Goal: Use online tool/utility: Utilize a website feature to perform a specific function

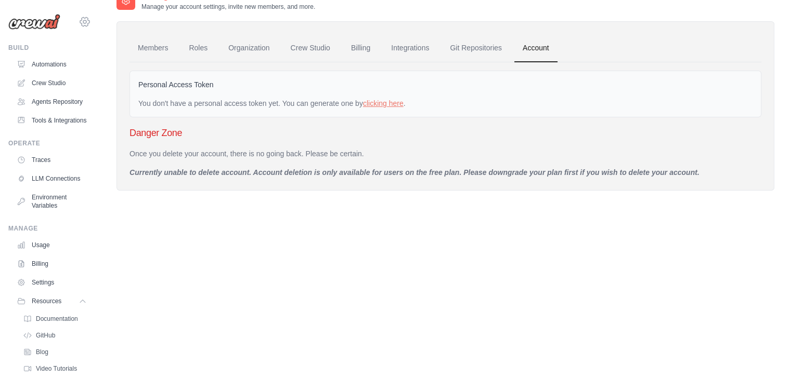
click at [78, 24] on icon at bounding box center [84, 22] width 12 height 12
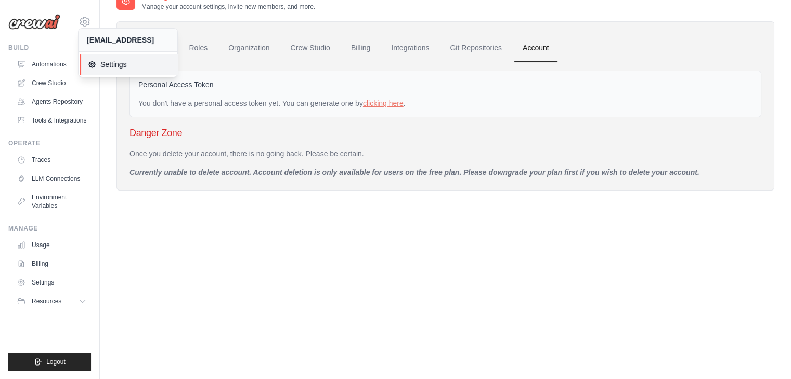
click at [100, 61] on span "Settings" at bounding box center [129, 64] width 82 height 10
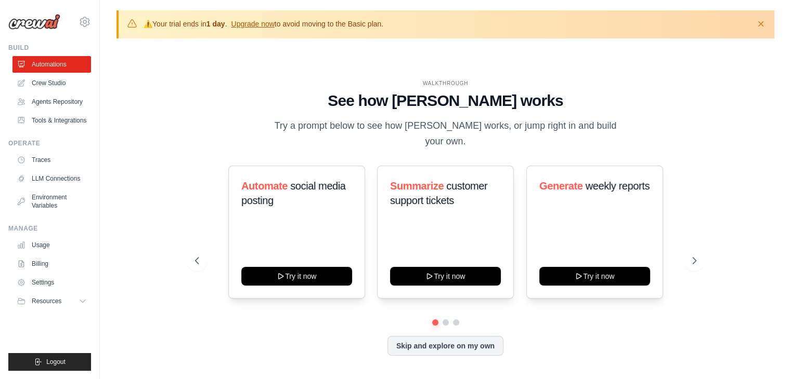
click at [37, 23] on img at bounding box center [34, 22] width 52 height 16
click at [690, 256] on icon at bounding box center [695, 261] width 10 height 10
click at [693, 256] on icon at bounding box center [695, 261] width 10 height 10
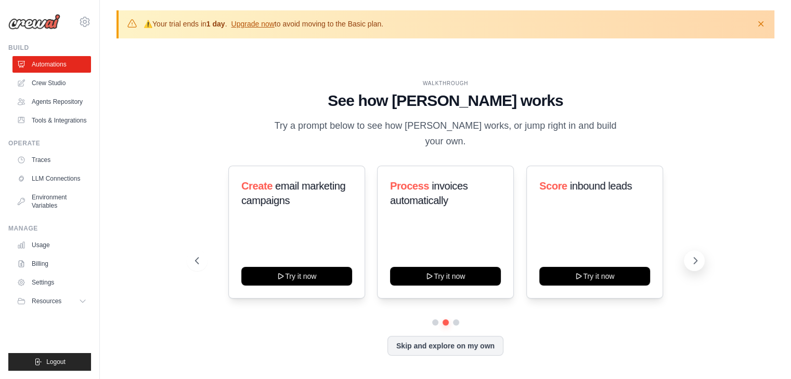
click at [693, 256] on icon at bounding box center [695, 261] width 10 height 10
click at [585, 219] on div "Monitor website uptime Try it now" at bounding box center [594, 232] width 137 height 133
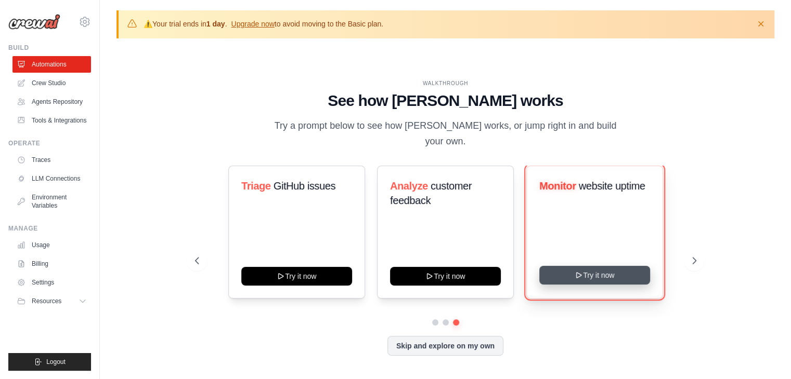
click at [586, 271] on button "Try it now" at bounding box center [594, 275] width 111 height 19
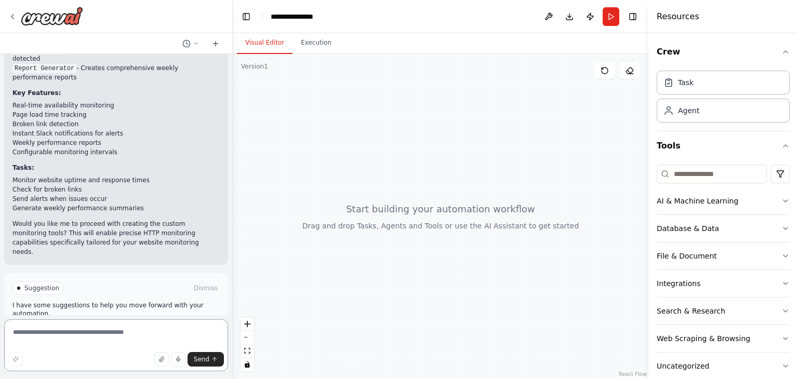
scroll to position [568, 0]
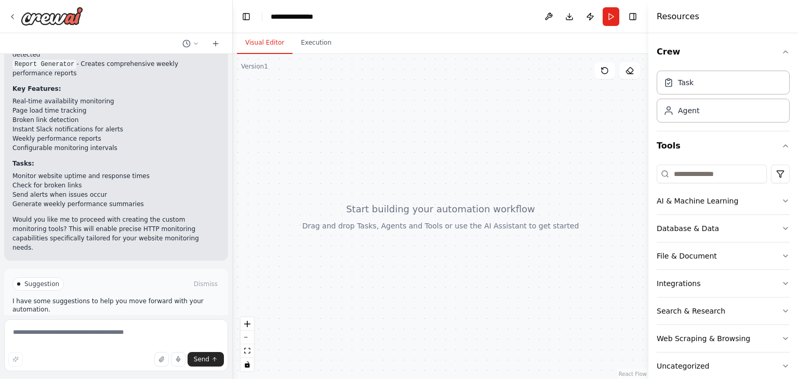
click at [104, 324] on span "Enable coding skills" at bounding box center [120, 328] width 61 height 8
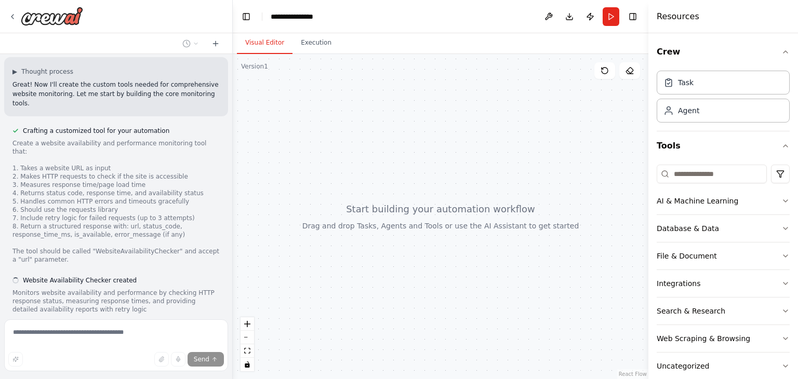
scroll to position [786, 0]
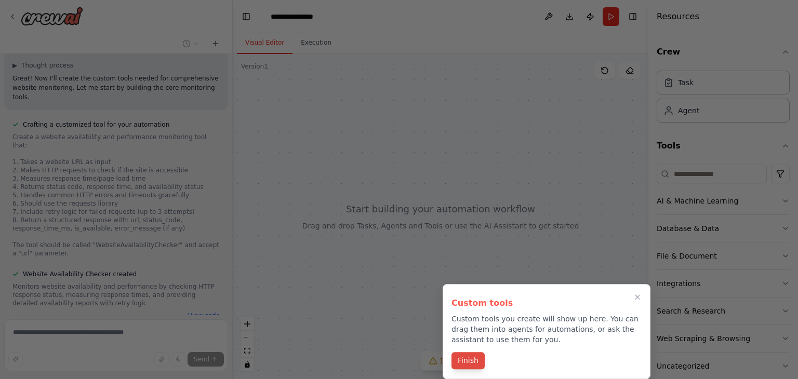
click at [470, 360] on button "Finish" at bounding box center [468, 360] width 33 height 17
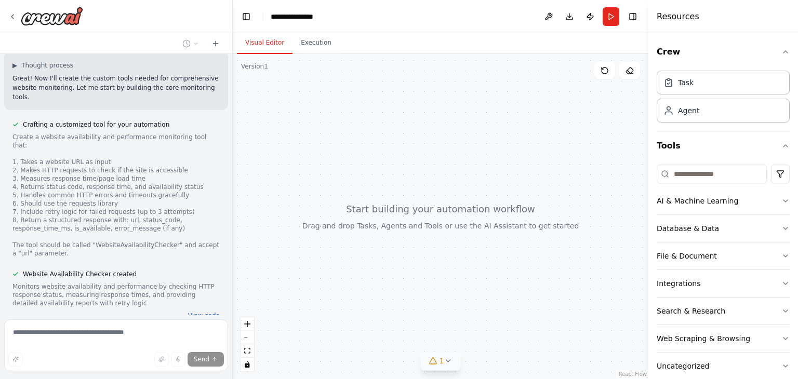
drag, startPoint x: 470, startPoint y: 360, endPoint x: 449, endPoint y: 362, distance: 21.4
click at [449, 362] on div "Version 1 Show Tools Hide Agents React Flow Press enter or space to select a no…" at bounding box center [441, 216] width 416 height 325
click at [449, 362] on icon at bounding box center [448, 361] width 8 height 8
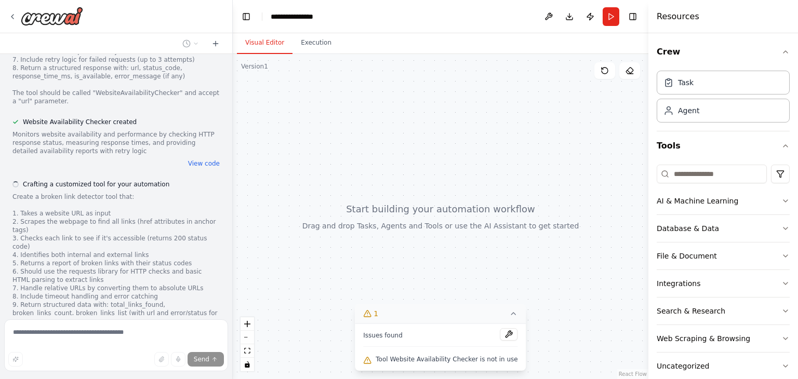
scroll to position [944, 0]
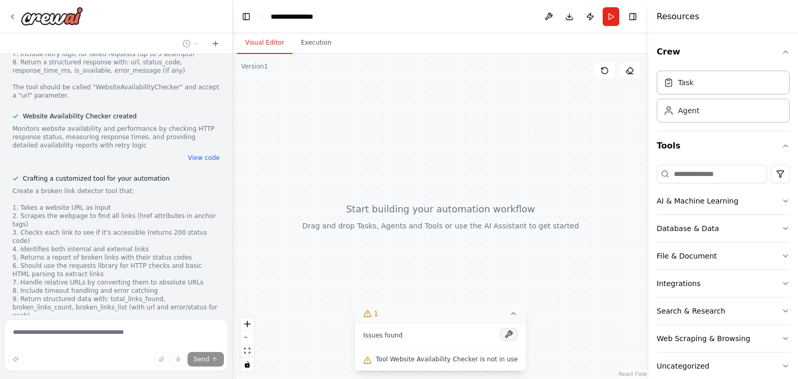
click at [502, 337] on button at bounding box center [510, 334] width 18 height 12
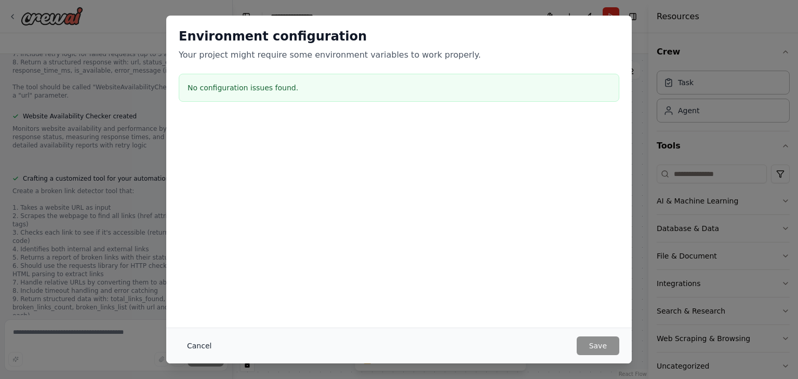
click at [198, 348] on button "Cancel" at bounding box center [199, 346] width 41 height 19
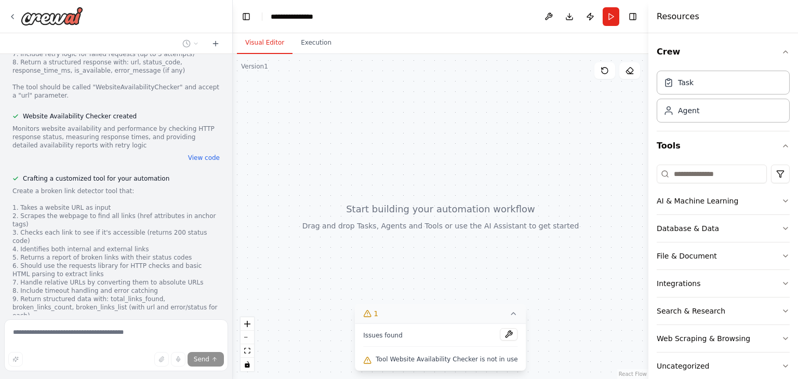
click at [510, 317] on icon at bounding box center [514, 314] width 8 height 8
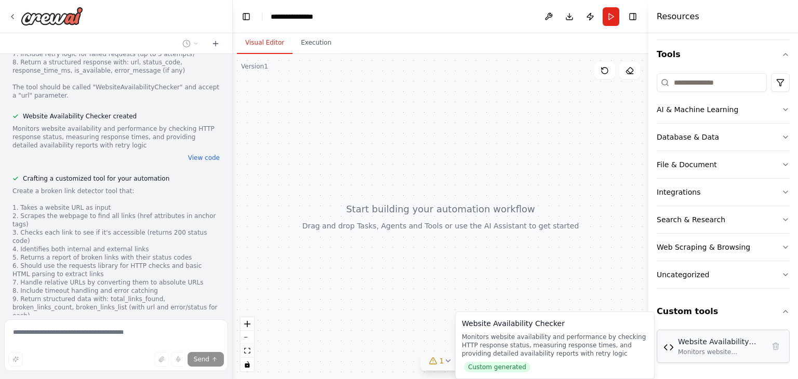
click at [709, 348] on div "Monitors website availability and performance by checking HTTP response status,…" at bounding box center [721, 352] width 86 height 8
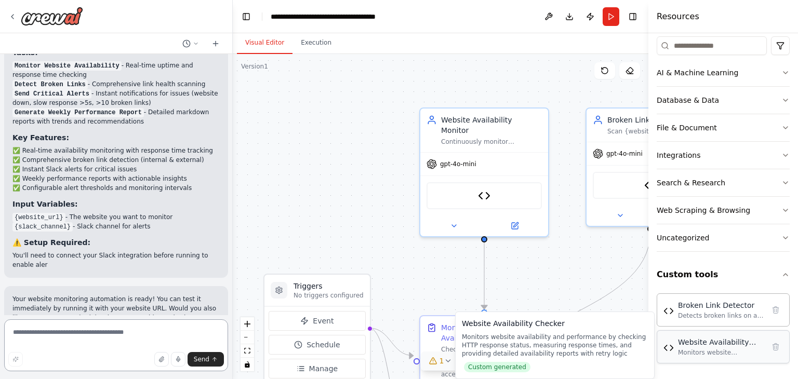
scroll to position [1888, 0]
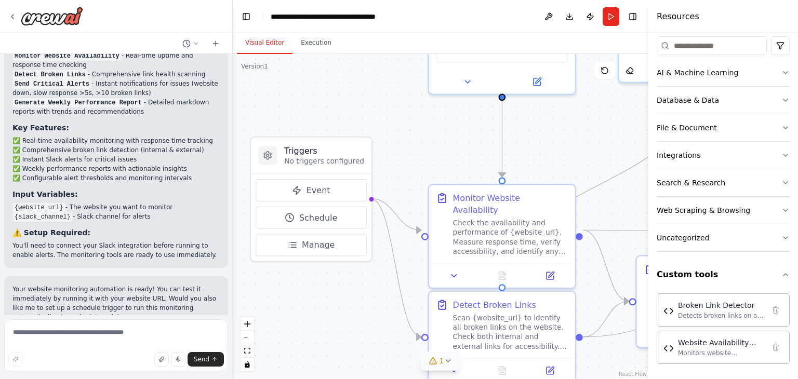
drag, startPoint x: 326, startPoint y: 231, endPoint x: 337, endPoint y: 94, distance: 137.6
click at [337, 94] on div ".deletable-edge-delete-btn { width: 20px; height: 20px; border: 0px solid #ffff…" at bounding box center [441, 216] width 416 height 325
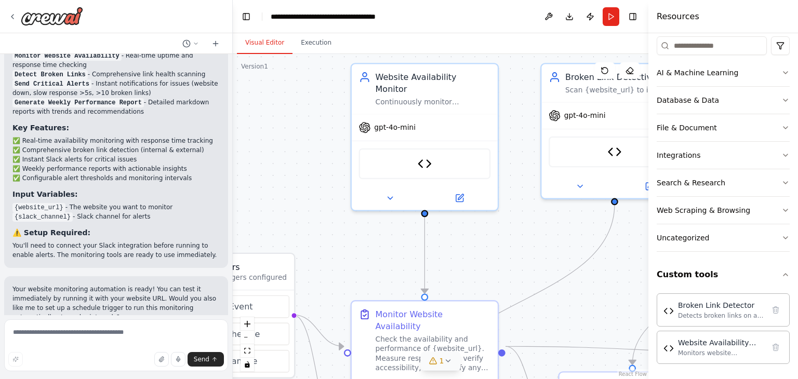
drag, startPoint x: 431, startPoint y: 125, endPoint x: 353, endPoint y: 242, distance: 139.8
click at [353, 242] on div ".deletable-edge-delete-btn { width: 20px; height: 20px; border: 0px solid #ffff…" at bounding box center [441, 216] width 416 height 325
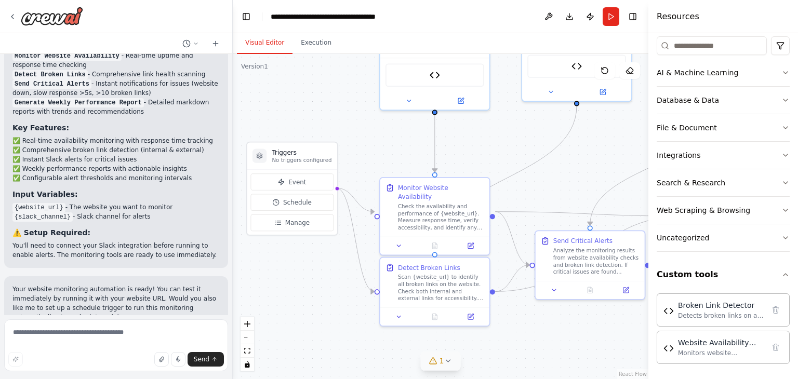
drag, startPoint x: 347, startPoint y: 253, endPoint x: 380, endPoint y: 141, distance: 116.2
click at [380, 141] on div ".deletable-edge-delete-btn { width: 20px; height: 20px; border: 0px solid #ffff…" at bounding box center [441, 216] width 416 height 325
click at [302, 221] on span "Manage" at bounding box center [297, 223] width 24 height 9
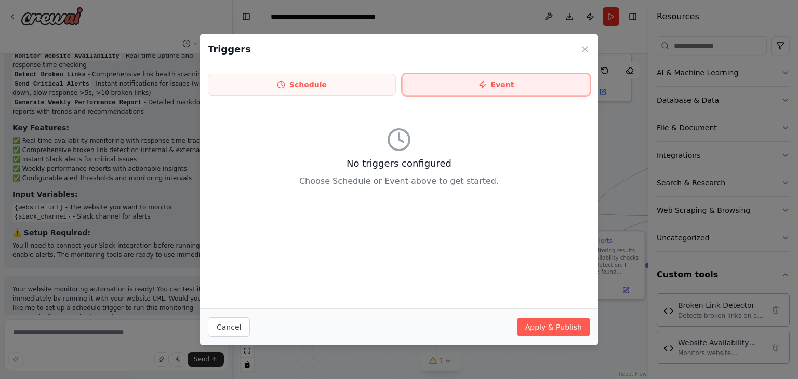
click at [487, 83] on icon at bounding box center [483, 85] width 8 height 8
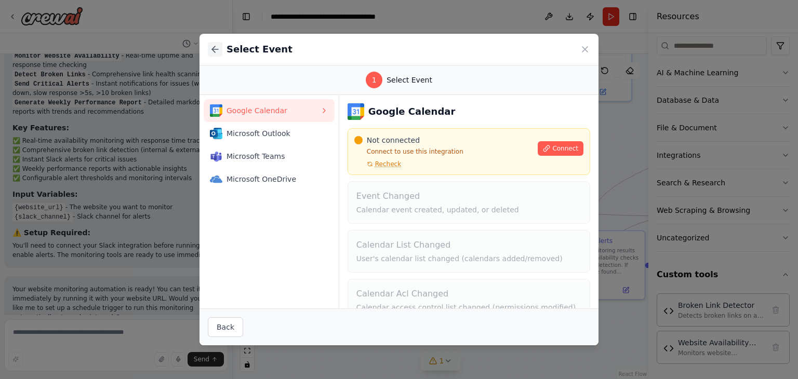
click at [212, 49] on icon at bounding box center [215, 49] width 6 height 0
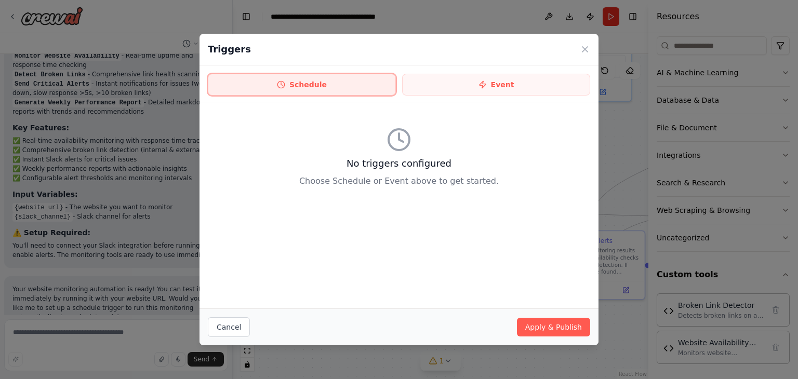
click at [311, 85] on button "Schedule" at bounding box center [302, 85] width 188 height 22
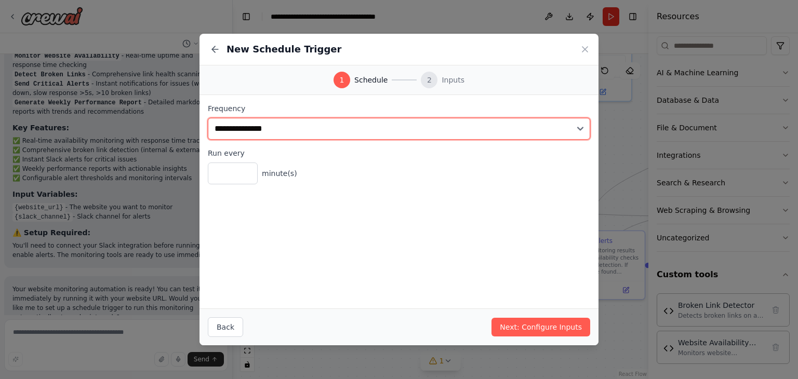
click at [582, 129] on select "**********" at bounding box center [399, 129] width 383 height 22
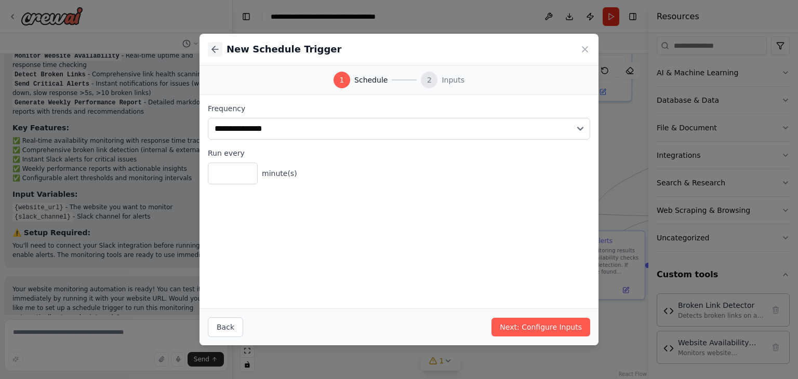
click at [214, 48] on icon at bounding box center [215, 49] width 10 height 10
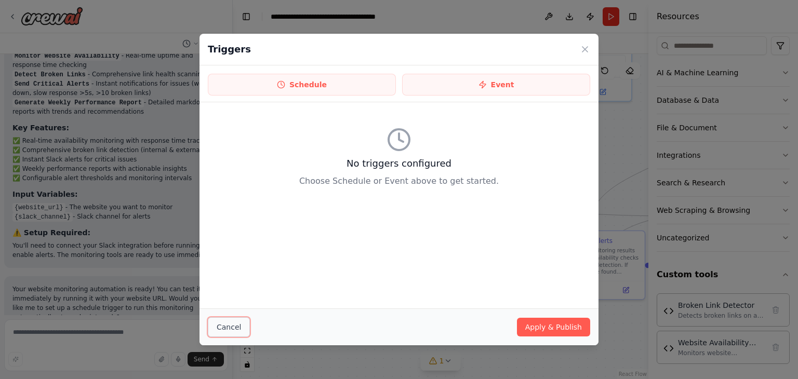
click at [234, 326] on button "Cancel" at bounding box center [229, 328] width 42 height 20
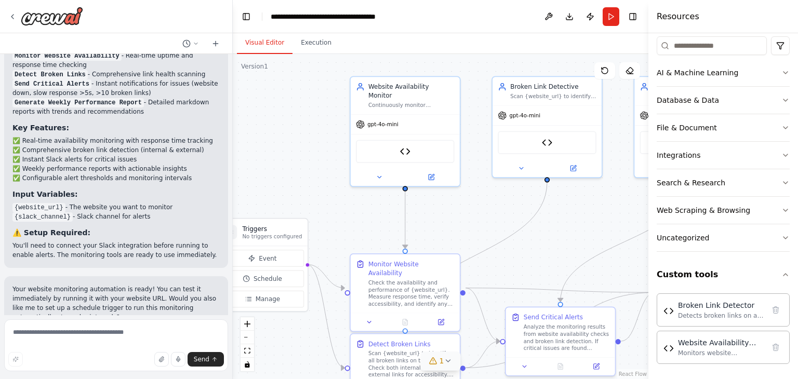
drag, startPoint x: 369, startPoint y: 141, endPoint x: 339, endPoint y: 217, distance: 81.9
click at [339, 217] on div ".deletable-edge-delete-btn { width: 20px; height: 20px; border: 0px solid #ffff…" at bounding box center [441, 216] width 416 height 325
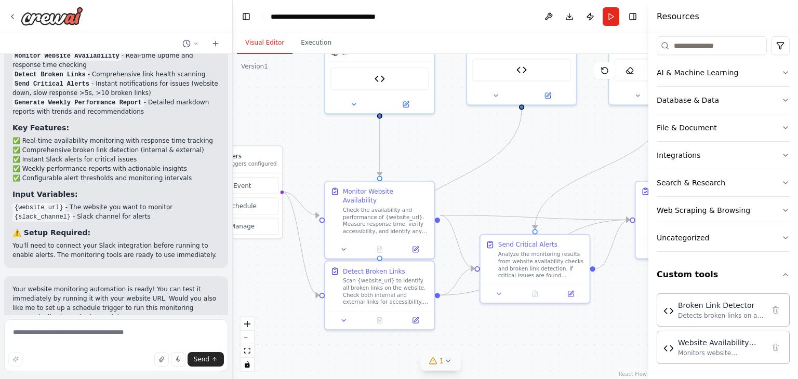
drag, startPoint x: 339, startPoint y: 217, endPoint x: 313, endPoint y: 144, distance: 77.1
click at [313, 144] on div ".deletable-edge-delete-btn { width: 20px; height: 20px; border: 0px solid #ffff…" at bounding box center [441, 216] width 416 height 325
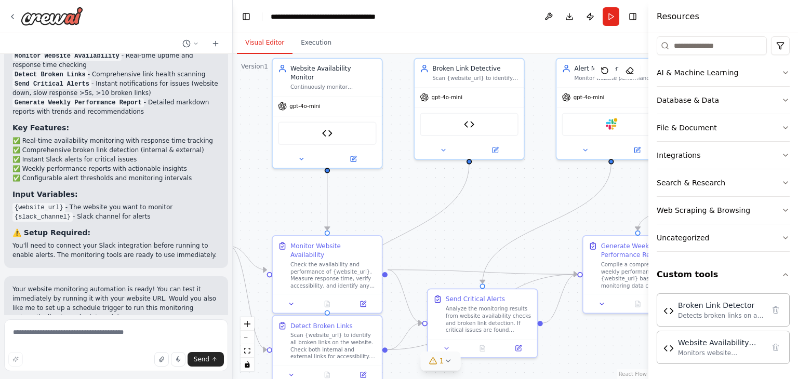
drag, startPoint x: 317, startPoint y: 148, endPoint x: 277, endPoint y: 229, distance: 90.0
click at [277, 229] on div ".deletable-edge-delete-btn { width: 20px; height: 20px; border: 0px solid #ffff…" at bounding box center [441, 216] width 416 height 325
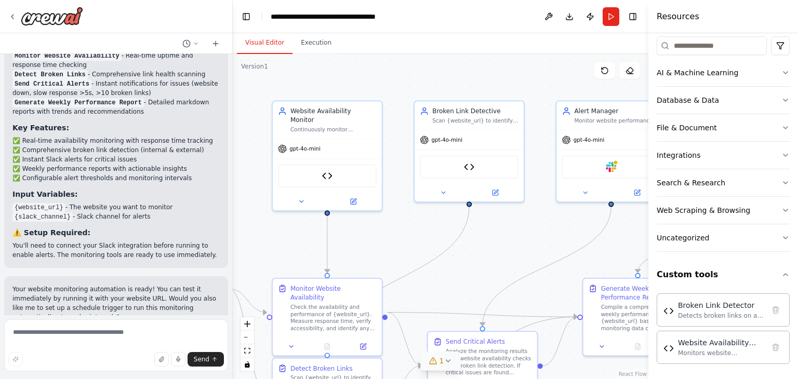
drag, startPoint x: 277, startPoint y: 229, endPoint x: 259, endPoint y: 240, distance: 20.3
click at [259, 240] on div ".deletable-edge-delete-btn { width: 20px; height: 20px; border: 0px solid #ffff…" at bounding box center [441, 216] width 416 height 325
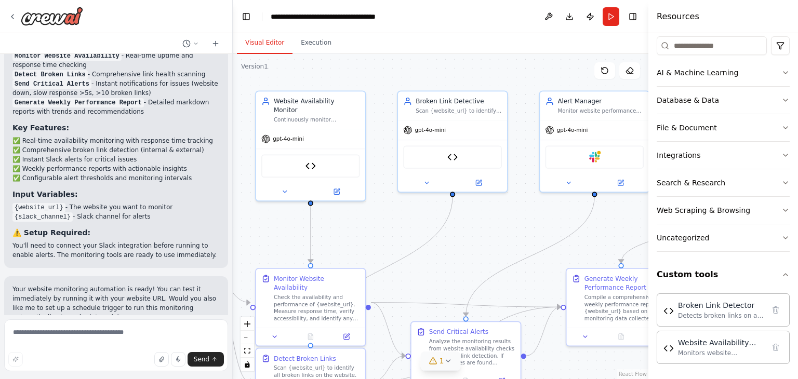
drag, startPoint x: 425, startPoint y: 231, endPoint x: 410, endPoint y: 226, distance: 16.4
click at [410, 226] on div ".deletable-edge-delete-btn { width: 20px; height: 20px; border: 0px solid #ffff…" at bounding box center [441, 216] width 416 height 325
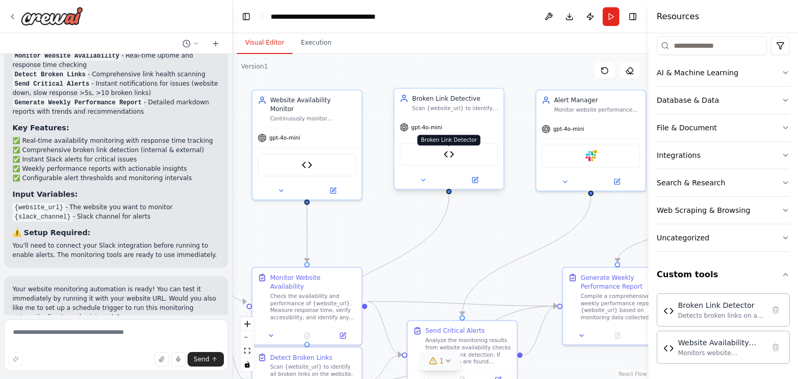
click at [453, 155] on img at bounding box center [449, 154] width 10 height 10
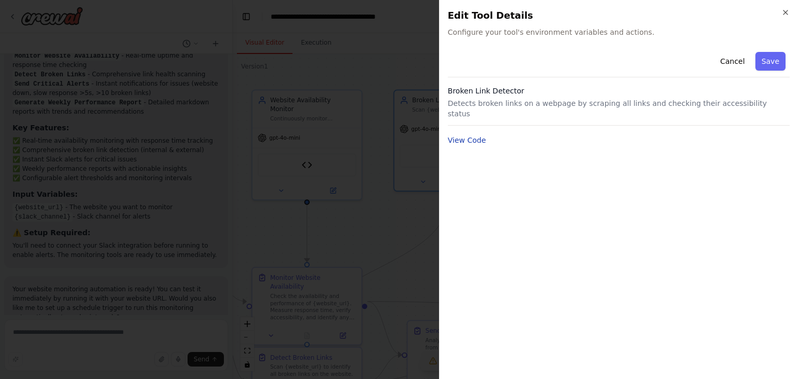
click at [469, 135] on button "View Code" at bounding box center [467, 140] width 38 height 10
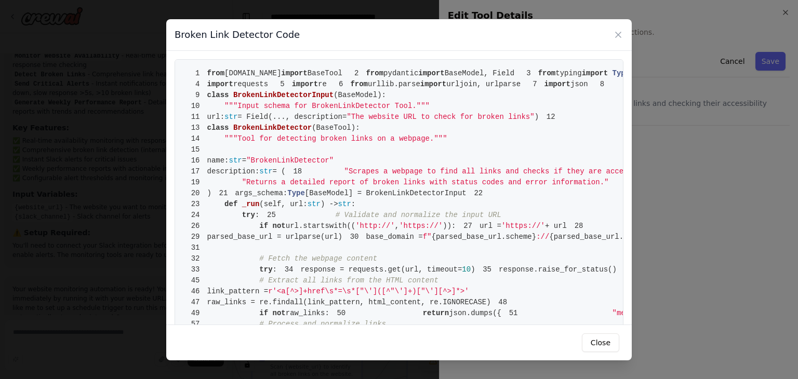
scroll to position [0, 0]
click at [600, 348] on button "Close" at bounding box center [600, 343] width 37 height 19
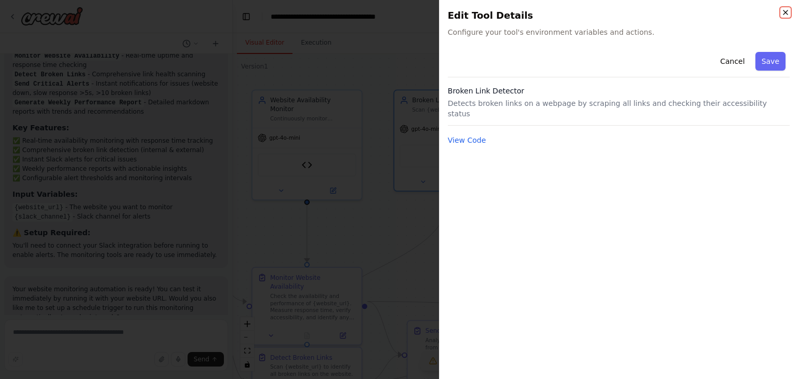
click at [786, 12] on icon "button" at bounding box center [786, 12] width 4 height 4
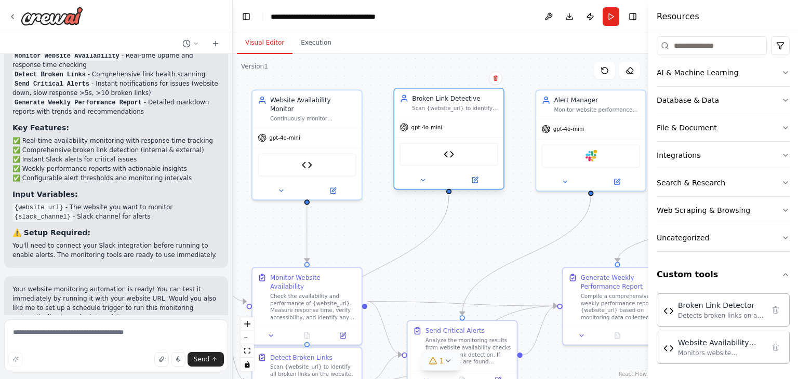
click at [426, 132] on div "gpt-4o-mini" at bounding box center [421, 127] width 43 height 9
click at [290, 132] on div "gpt-4o-mini" at bounding box center [307, 136] width 109 height 20
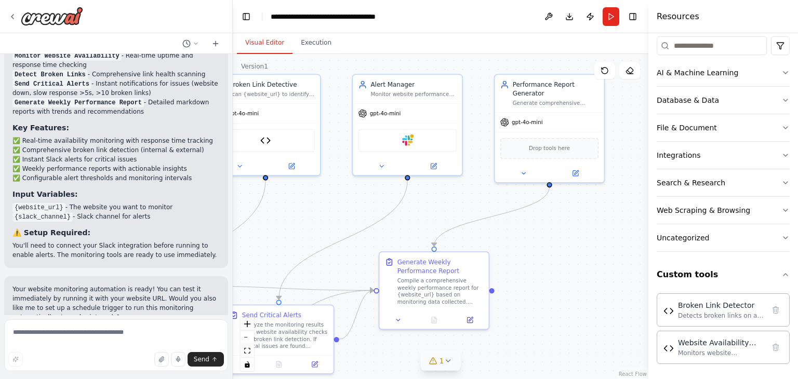
drag, startPoint x: 539, startPoint y: 223, endPoint x: 356, endPoint y: 207, distance: 184.1
click at [356, 207] on div ".deletable-edge-delete-btn { width: 20px; height: 20px; border: 0px solid #ffff…" at bounding box center [441, 216] width 416 height 325
click at [383, 162] on icon at bounding box center [381, 164] width 7 height 7
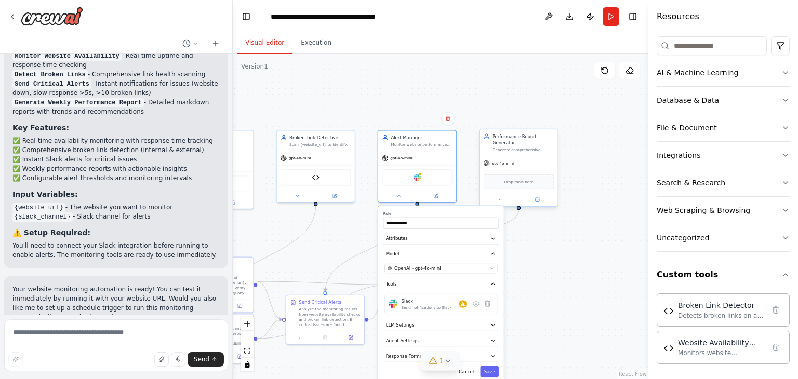
click at [530, 148] on div "Generate comprehensive weekly performance reports for {website_url}, including …" at bounding box center [523, 149] width 61 height 5
click at [399, 200] on div at bounding box center [417, 195] width 78 height 12
click at [399, 196] on icon at bounding box center [398, 194] width 5 height 5
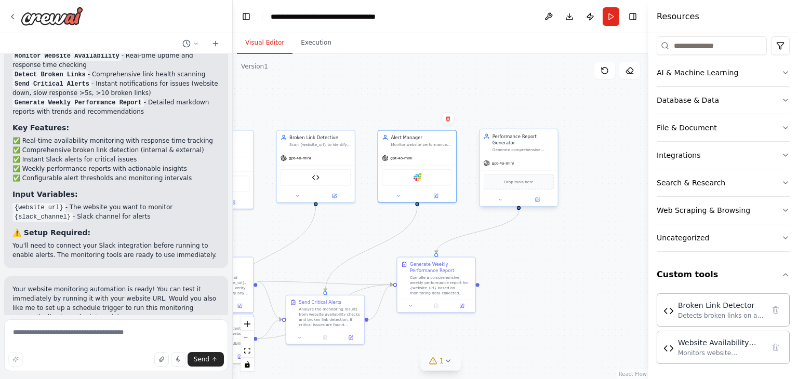
click at [533, 156] on div "gpt-4o-mini Drop tools here" at bounding box center [519, 181] width 78 height 50
click at [542, 262] on div ".deletable-edge-delete-btn { width: 20px; height: 20px; border: 0px solid #ffff…" at bounding box center [441, 216] width 416 height 325
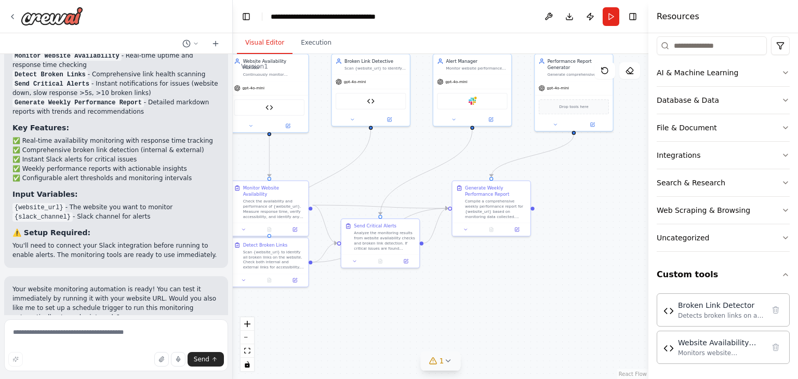
drag, startPoint x: 542, startPoint y: 262, endPoint x: 590, endPoint y: 180, distance: 96.0
click at [590, 180] on div ".deletable-edge-delete-btn { width: 20px; height: 20px; border: 0px solid #ffff…" at bounding box center [441, 216] width 416 height 325
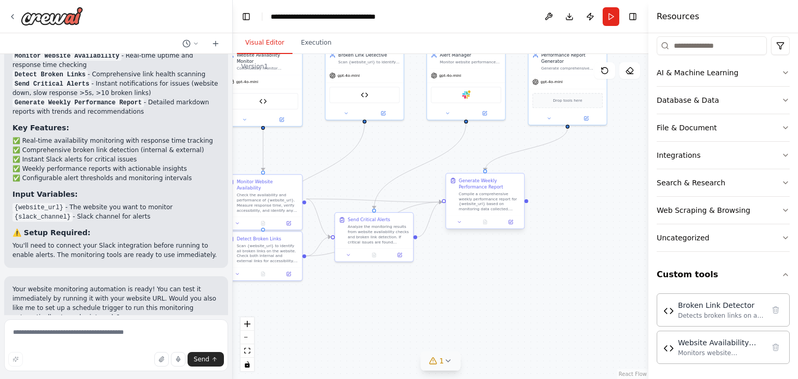
click at [482, 203] on div "Compile a comprehensive weekly performance report for {website_url} based on mo…" at bounding box center [489, 201] width 61 height 20
click at [460, 226] on div at bounding box center [485, 222] width 78 height 13
click at [462, 224] on icon at bounding box center [459, 222] width 5 height 5
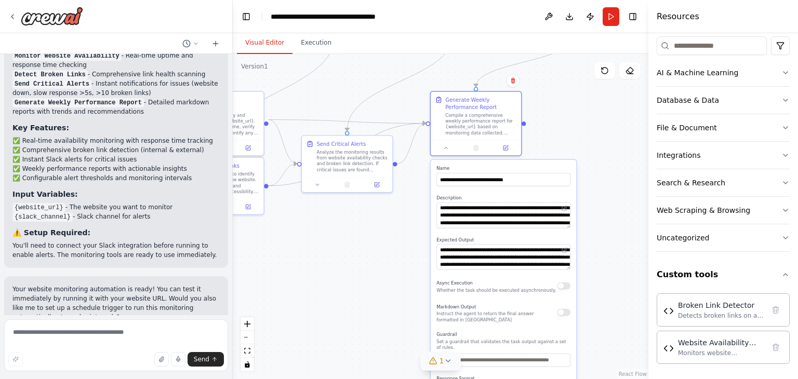
drag, startPoint x: 393, startPoint y: 298, endPoint x: 380, endPoint y: 226, distance: 73.4
click at [380, 226] on div ".deletable-edge-delete-btn { width: 20px; height: 20px; border: 0px solid #ffff…" at bounding box center [441, 216] width 416 height 325
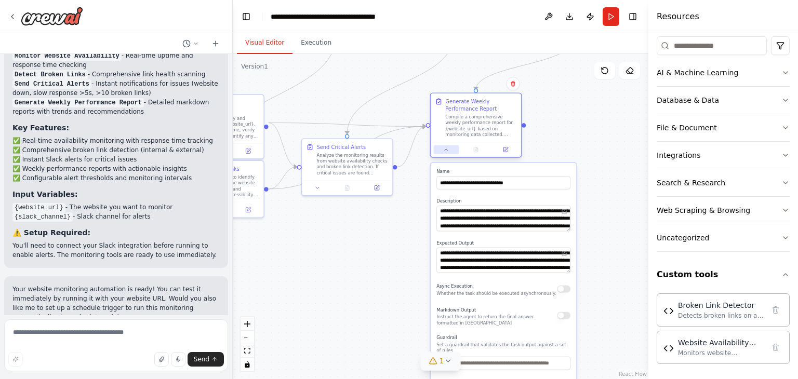
click at [446, 151] on icon at bounding box center [446, 150] width 6 height 6
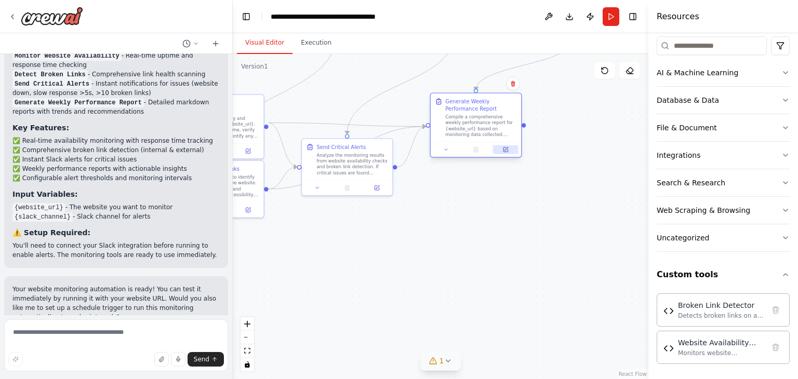
click at [512, 151] on button at bounding box center [505, 150] width 25 height 9
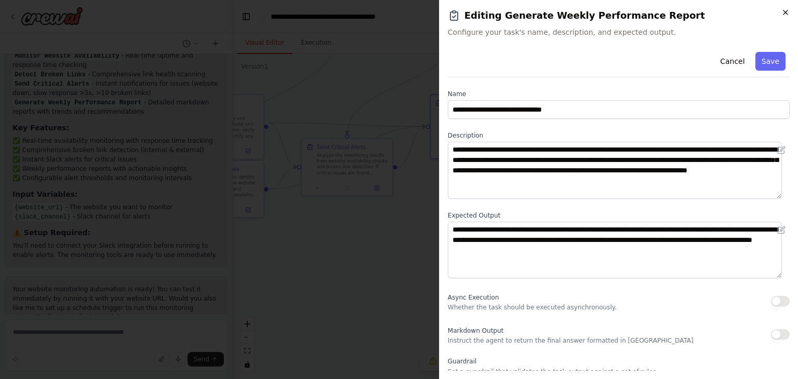
click at [789, 9] on icon "button" at bounding box center [786, 12] width 8 height 8
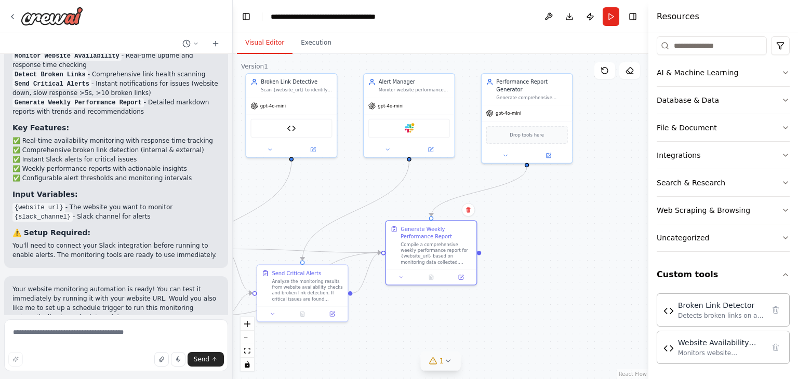
drag, startPoint x: 531, startPoint y: 199, endPoint x: 487, endPoint y: 325, distance: 134.5
click at [487, 325] on div ".deletable-edge-delete-btn { width: 20px; height: 20px; border: 0px solid #ffff…" at bounding box center [441, 216] width 416 height 325
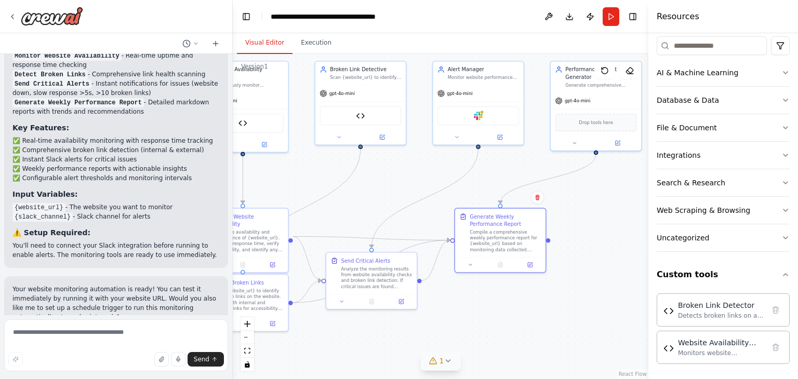
drag, startPoint x: 537, startPoint y: 232, endPoint x: 607, endPoint y: 219, distance: 70.3
click at [607, 219] on div ".deletable-edge-delete-btn { width: 20px; height: 20px; border: 0px solid #ffff…" at bounding box center [441, 216] width 416 height 325
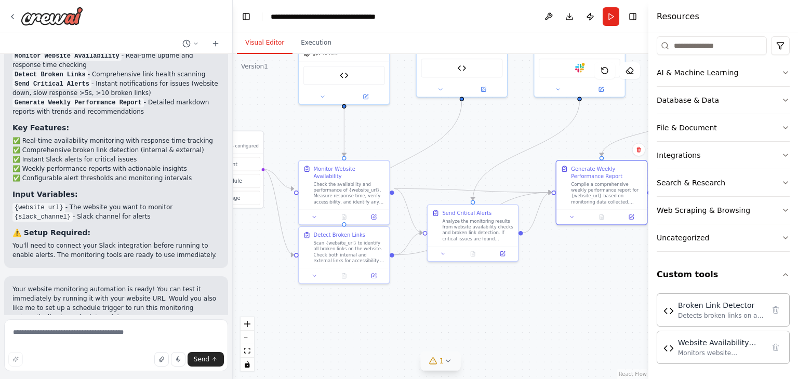
drag, startPoint x: 490, startPoint y: 311, endPoint x: 592, endPoint y: 267, distance: 110.6
click at [592, 267] on div ".deletable-edge-delete-btn { width: 20px; height: 20px; border: 0px solid #ffff…" at bounding box center [441, 216] width 416 height 325
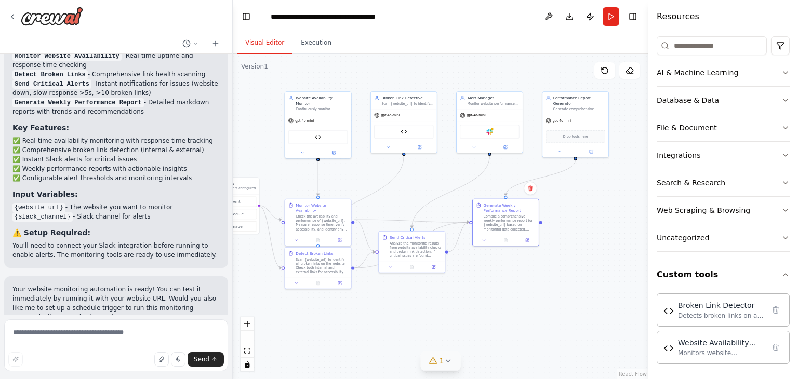
drag, startPoint x: 571, startPoint y: 281, endPoint x: 489, endPoint y: 288, distance: 82.4
click at [489, 288] on div ".deletable-edge-delete-btn { width: 20px; height: 20px; border: 0px solid #ffff…" at bounding box center [441, 216] width 416 height 325
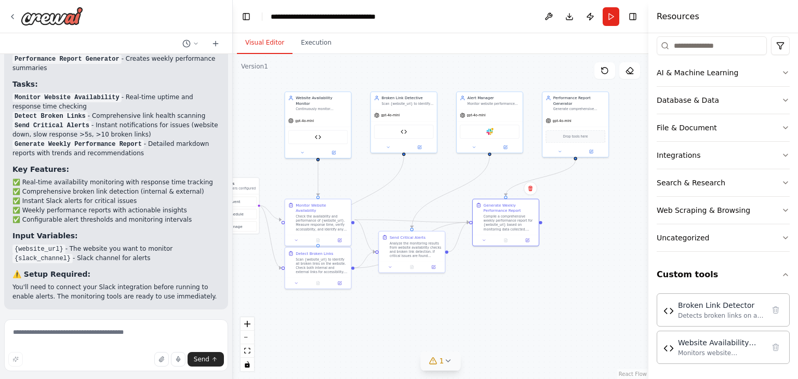
scroll to position [1888, 0]
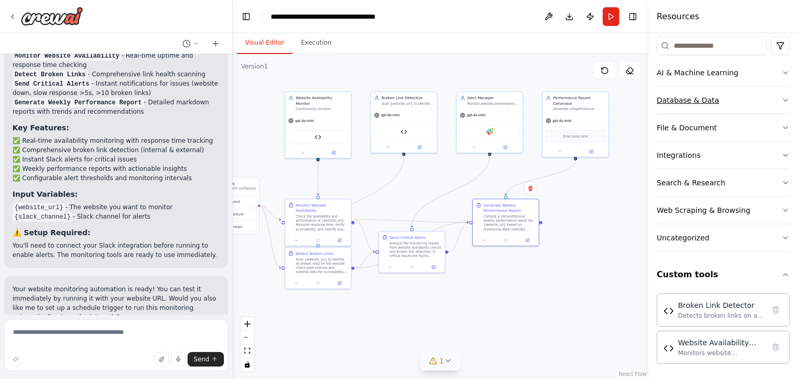
click at [784, 99] on icon "button" at bounding box center [786, 100] width 4 height 2
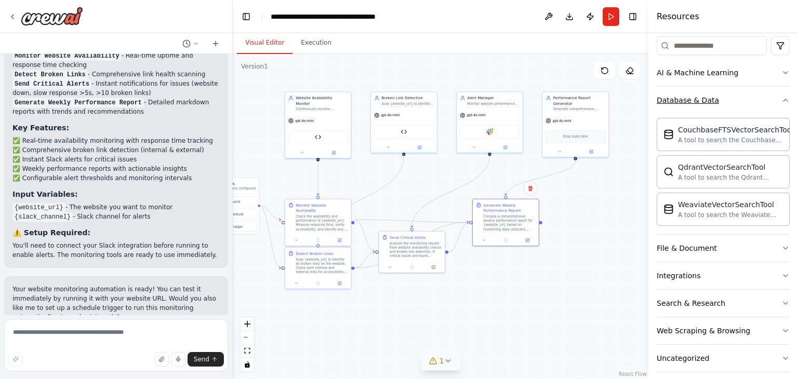
click at [782, 99] on icon "button" at bounding box center [786, 100] width 8 height 8
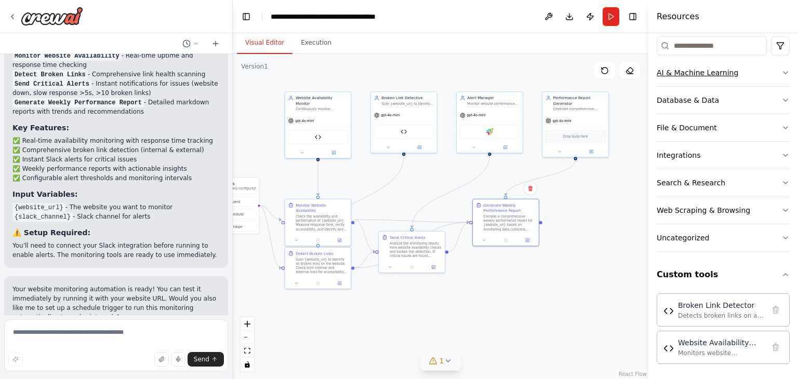
click at [784, 72] on icon "button" at bounding box center [786, 73] width 4 height 2
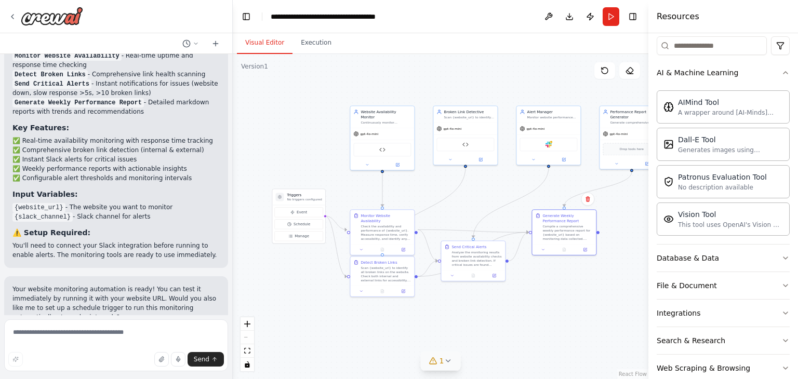
drag, startPoint x: 345, startPoint y: 316, endPoint x: 401, endPoint y: 323, distance: 57.2
click at [401, 323] on div ".deletable-edge-delete-btn { width: 20px; height: 20px; border: 0px solid #ffff…" at bounding box center [441, 216] width 416 height 325
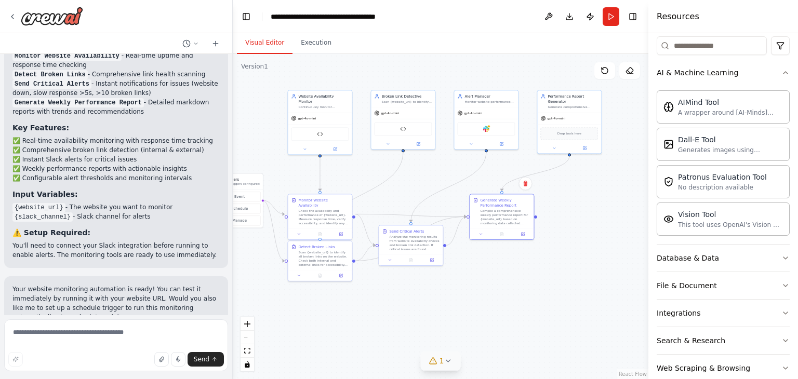
drag, startPoint x: 586, startPoint y: 318, endPoint x: 523, endPoint y: 302, distance: 64.3
click at [523, 302] on div ".deletable-edge-delete-btn { width: 20px; height: 20px; border: 0px solid #ffff…" at bounding box center [441, 216] width 416 height 325
